Goal: Download file/media

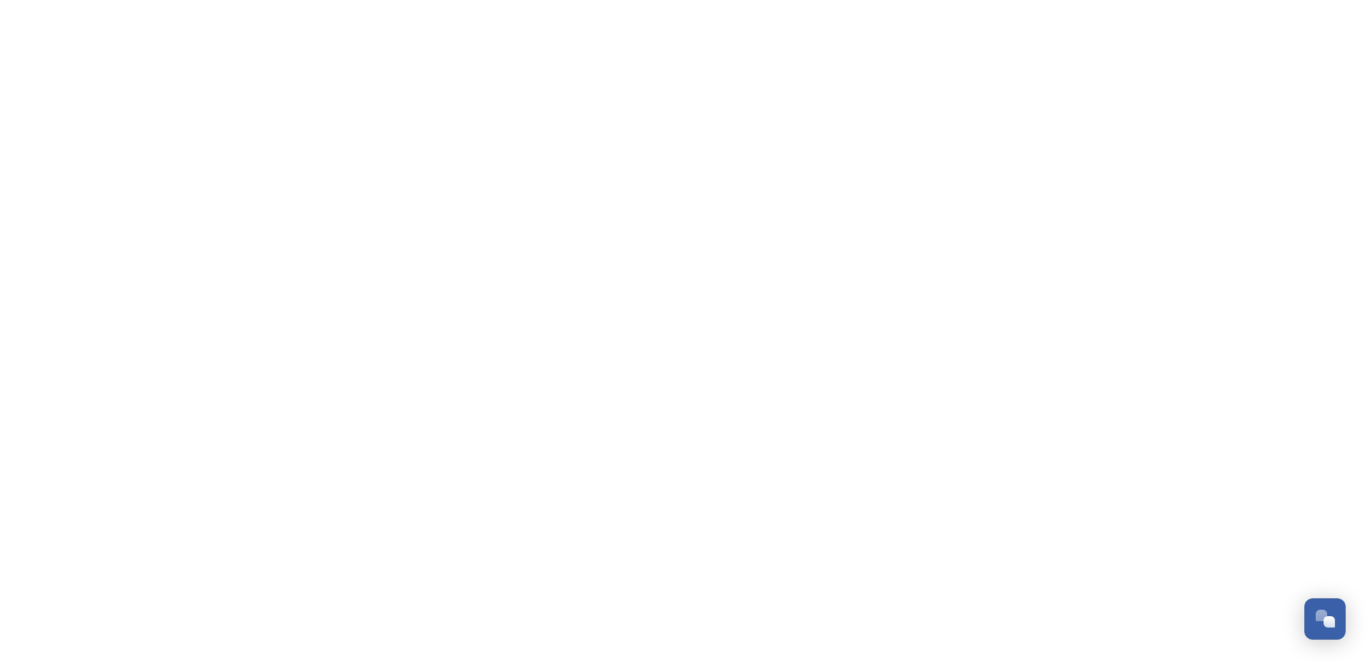
scroll to position [2161, 0]
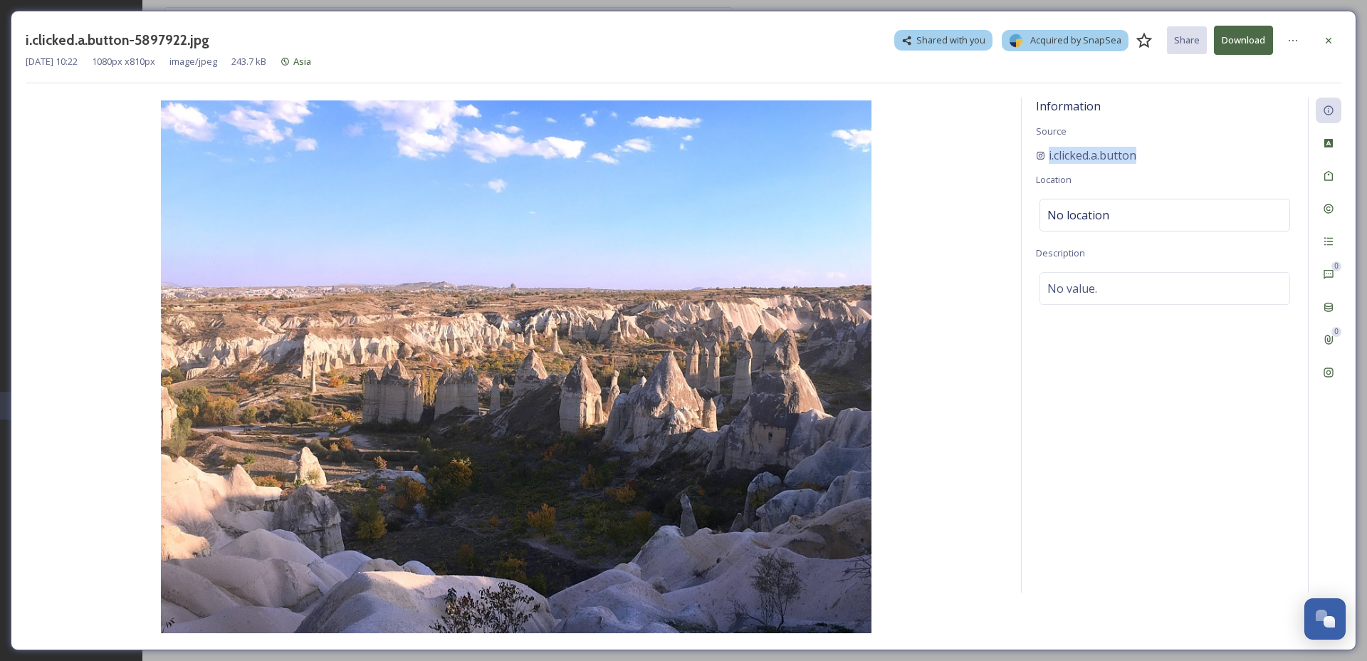
click at [1237, 28] on button "Download" at bounding box center [1243, 40] width 59 height 29
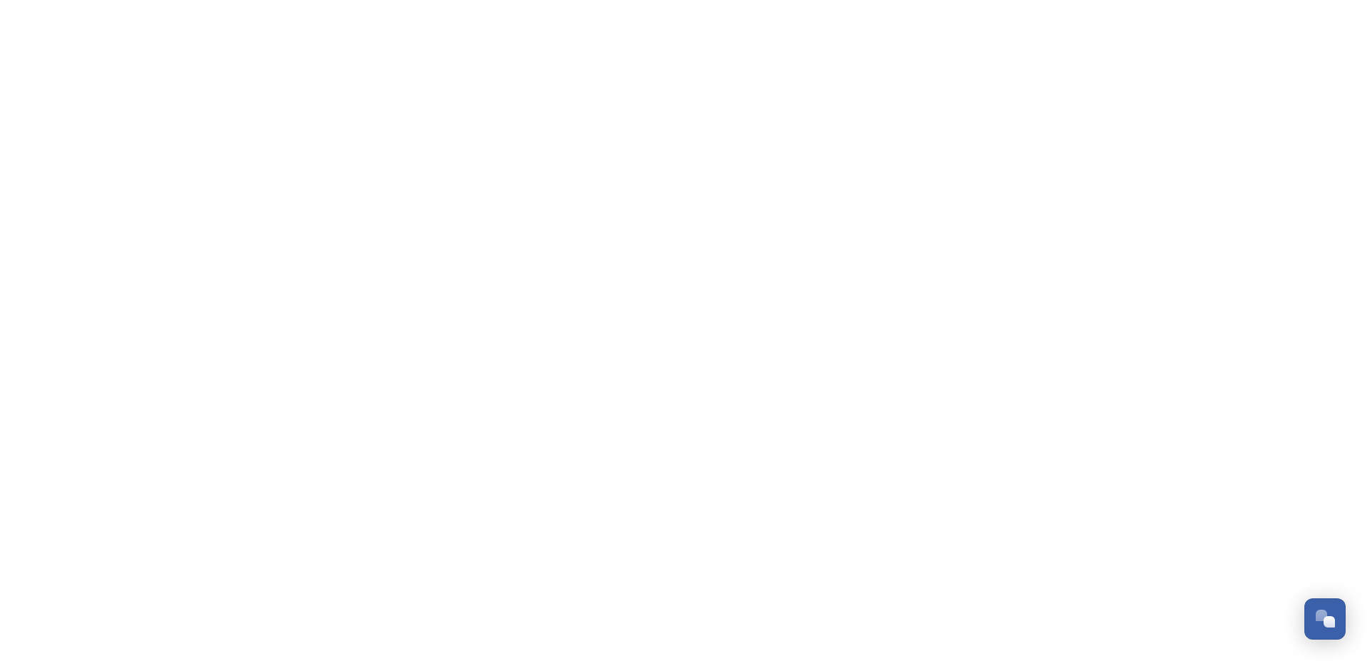
scroll to position [2161, 0]
